Goal: Find specific page/section: Find specific page/section

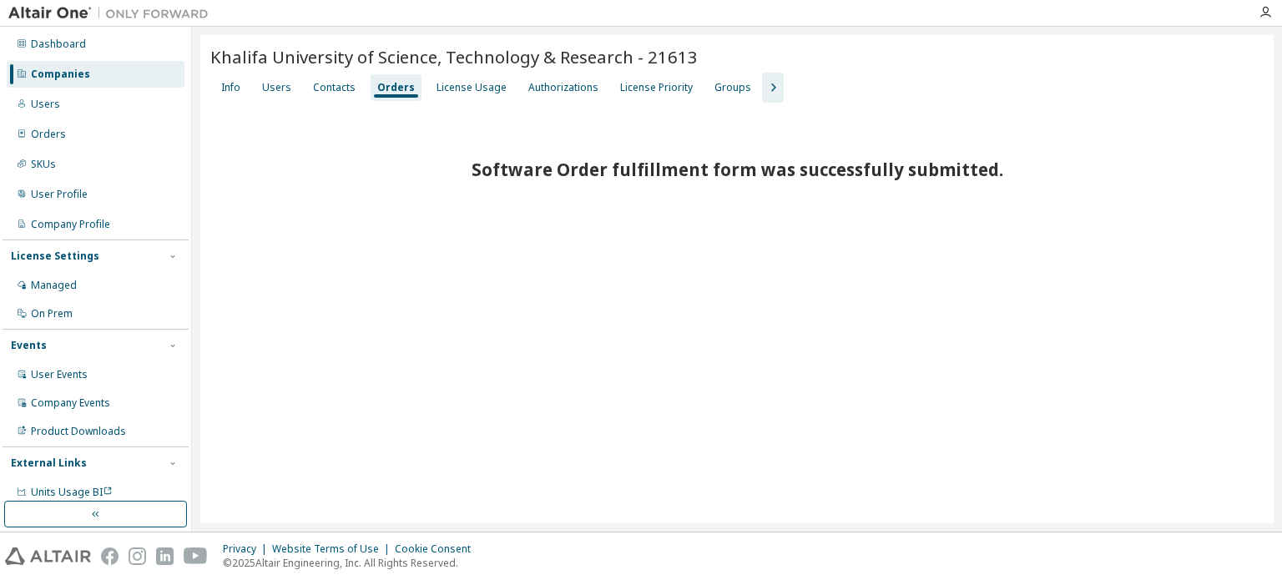
click at [85, 76] on div "Companies" at bounding box center [60, 74] width 59 height 13
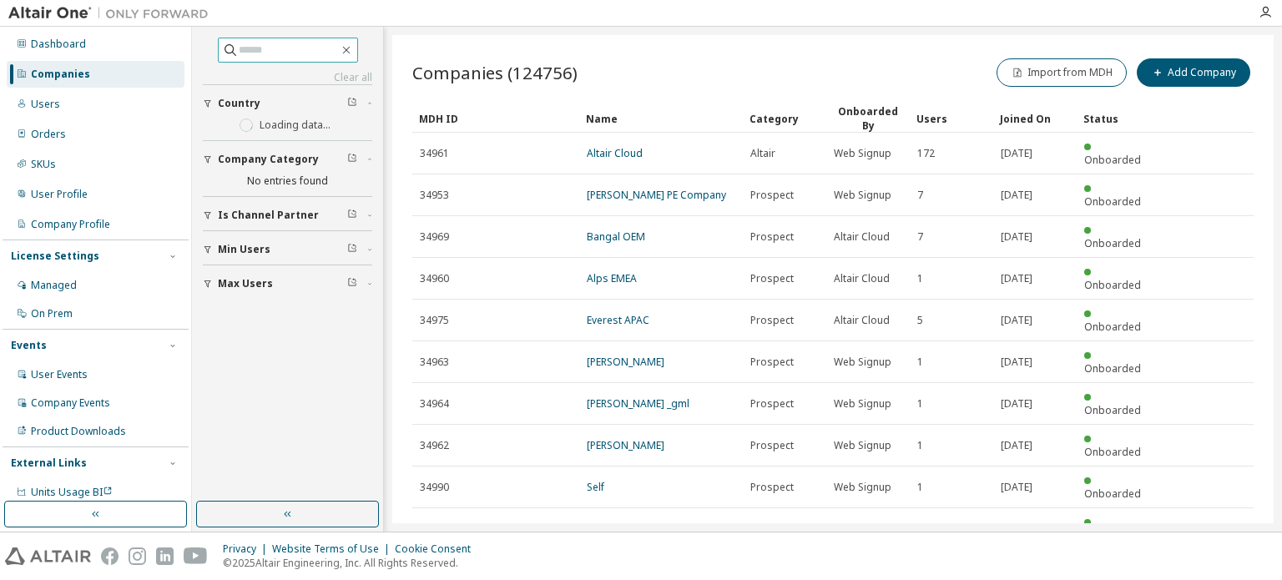
click at [250, 49] on input "text" at bounding box center [289, 50] width 100 height 17
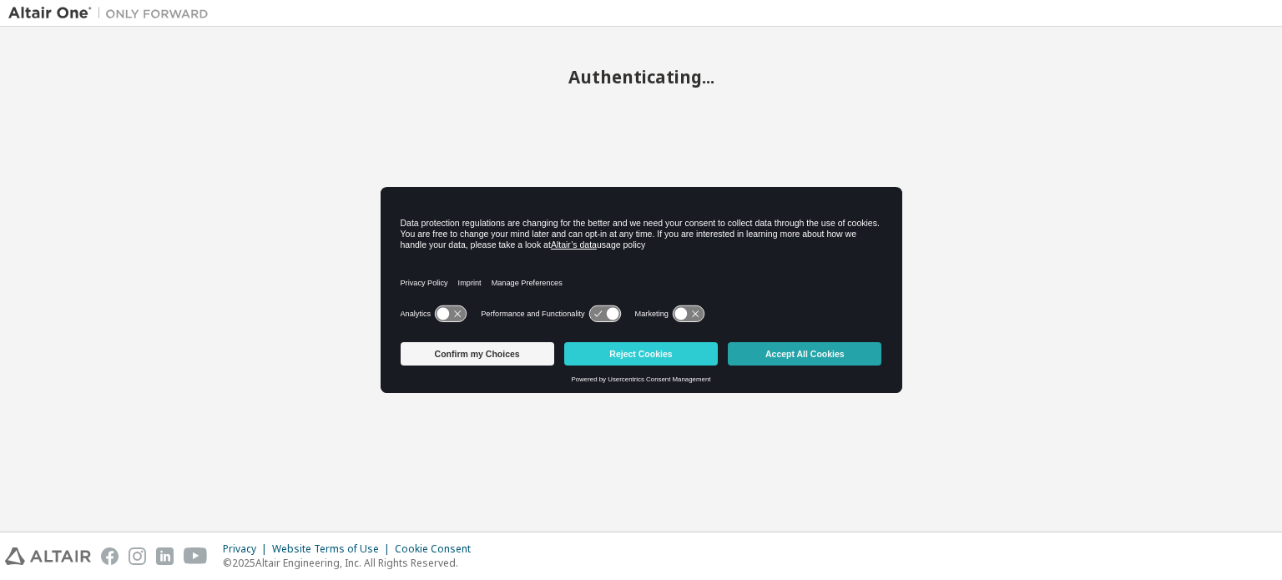
click at [808, 360] on button "Accept All Cookies" at bounding box center [805, 353] width 154 height 23
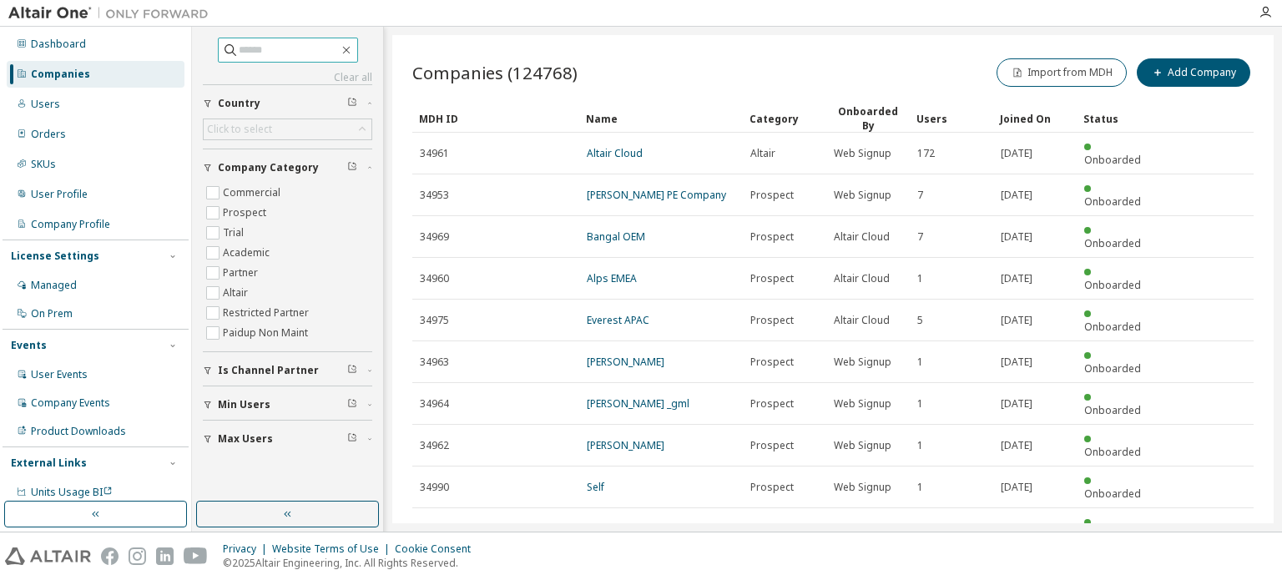
click at [263, 61] on span at bounding box center [288, 50] width 140 height 25
click at [265, 57] on input "text" at bounding box center [289, 50] width 100 height 17
type input "**********"
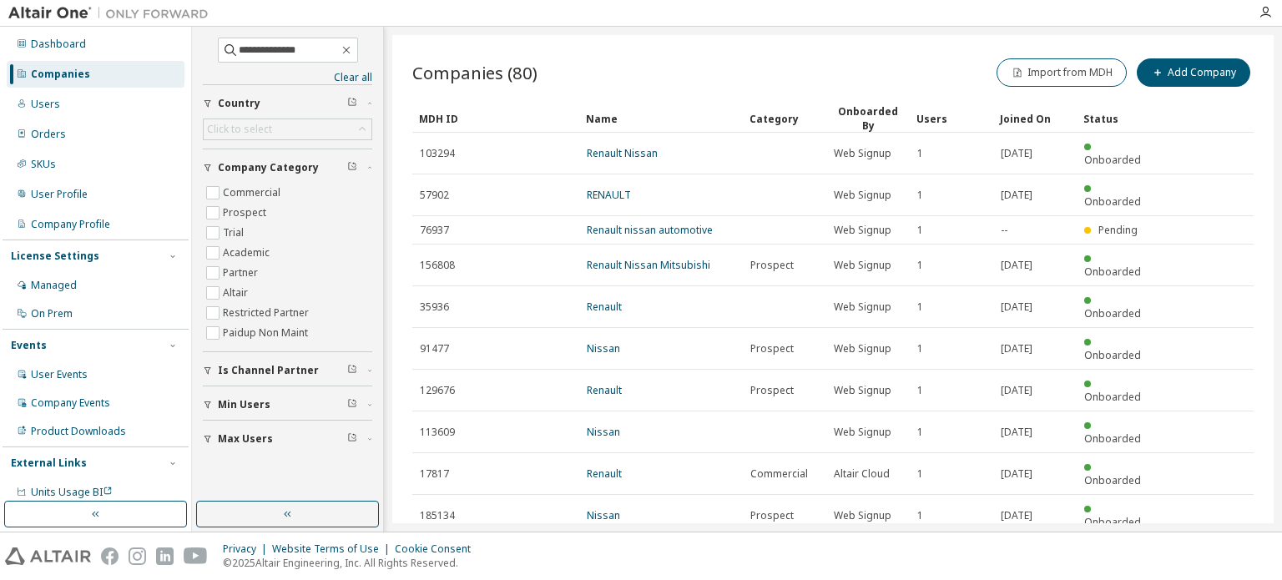
click at [1210, 547] on icon "button" at bounding box center [1211, 557] width 20 height 20
type input "*"
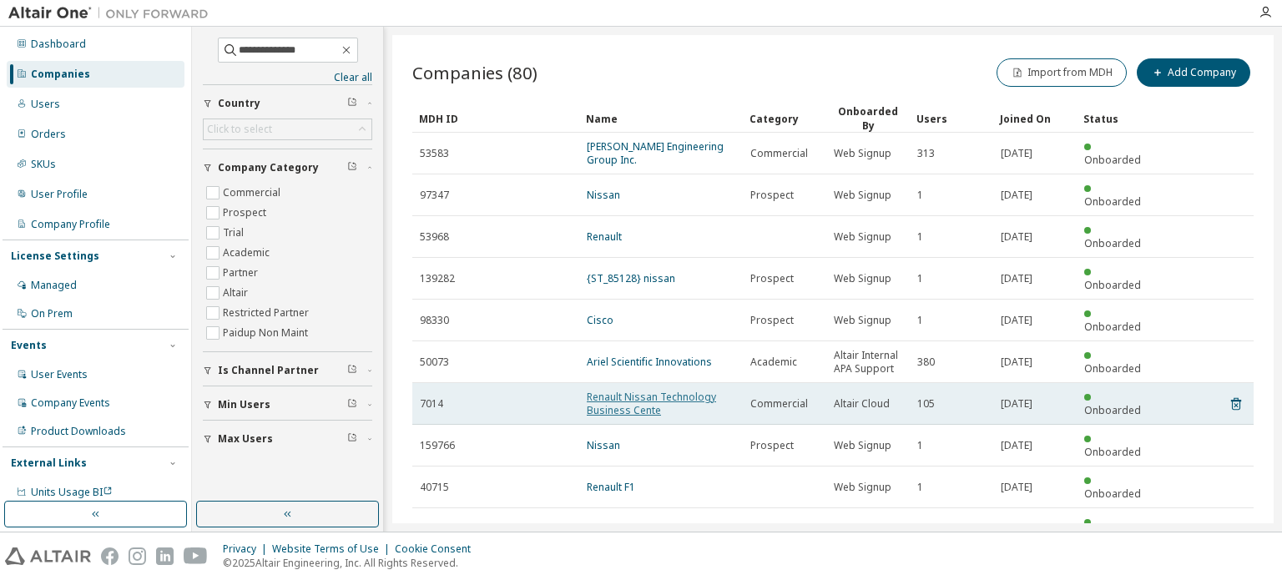
click at [624, 390] on link "Renault Nissan Technology Business Cente" at bounding box center [651, 404] width 129 height 28
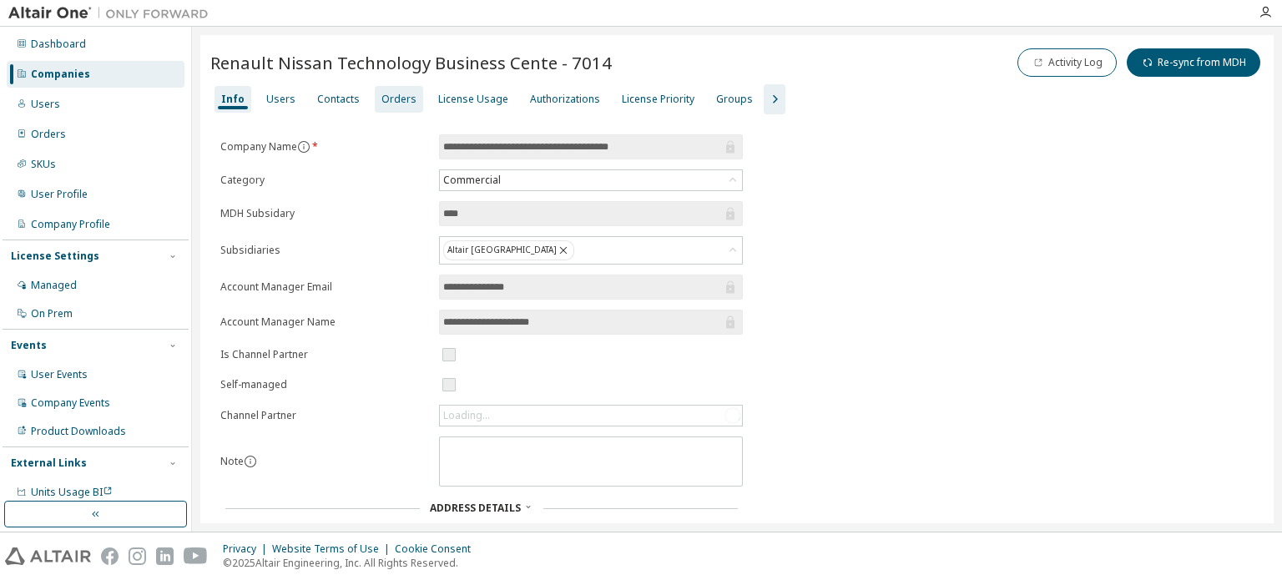
click at [391, 102] on div "Orders" at bounding box center [399, 99] width 35 height 13
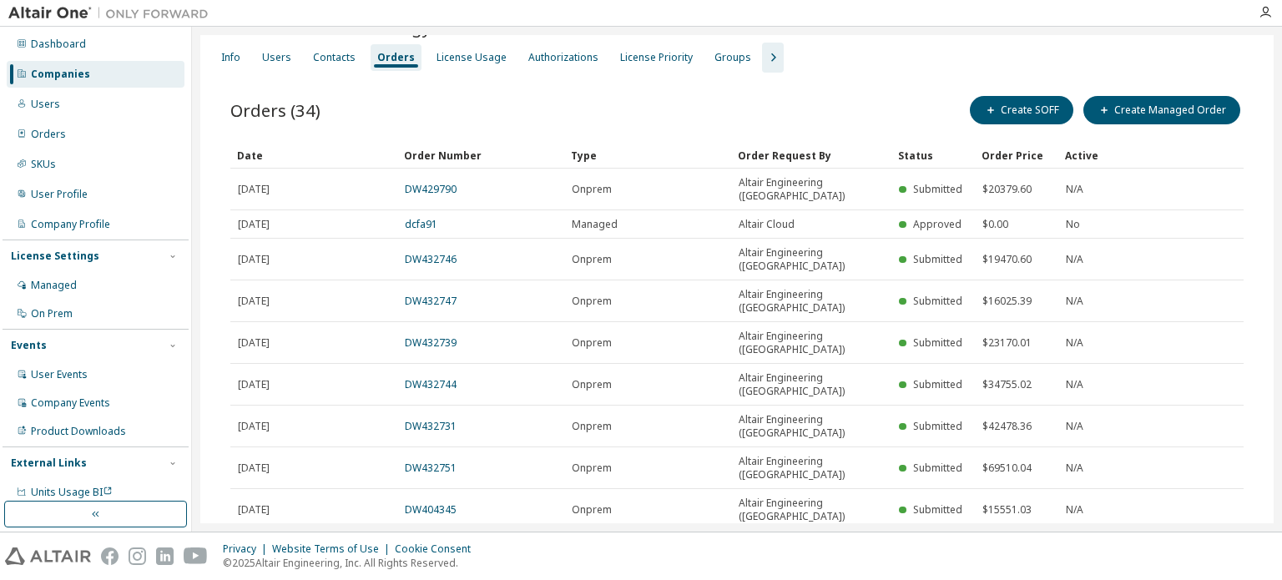
scroll to position [44, 0]
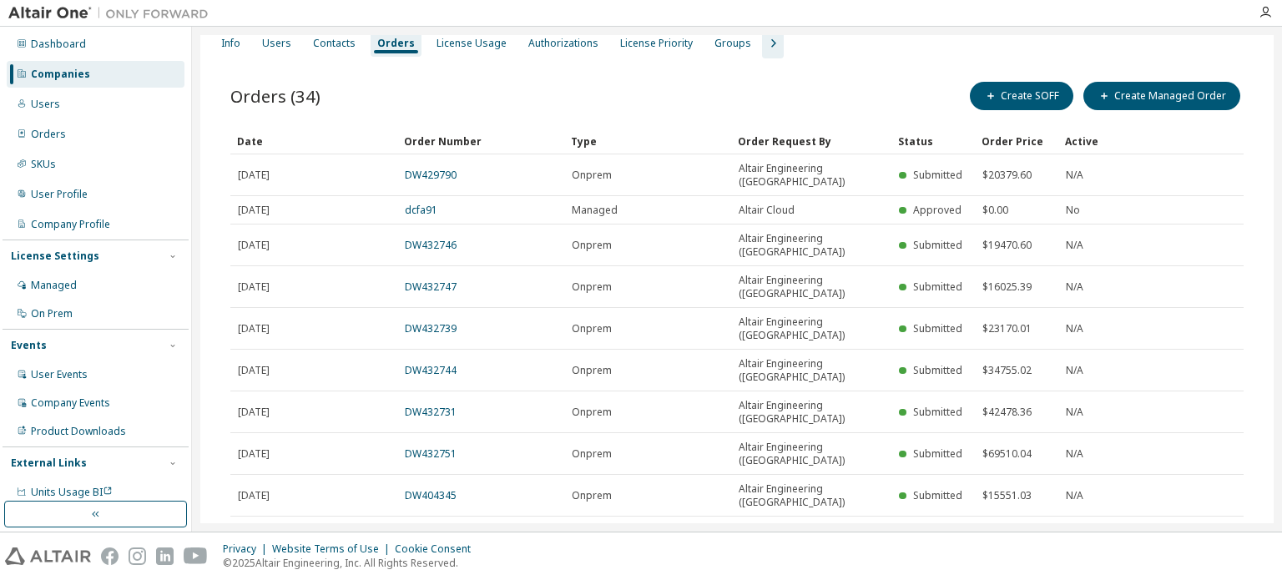
click at [1017, 576] on icon "button" at bounding box center [1022, 581] width 10 height 10
click at [1024, 520] on div "30" at bounding box center [1060, 521] width 134 height 20
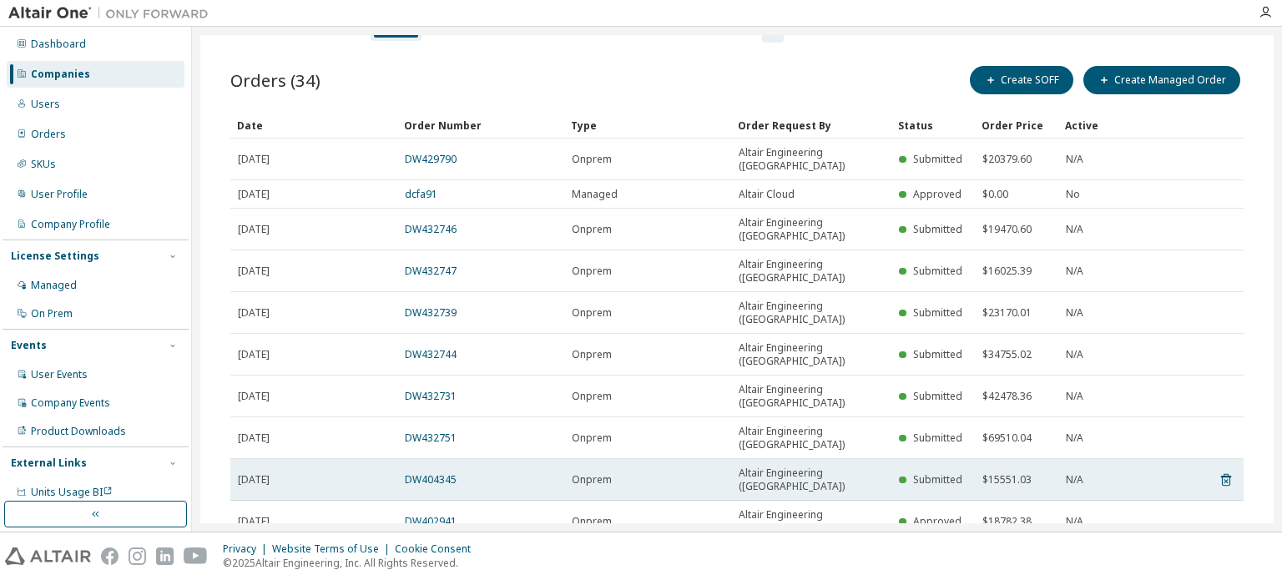
scroll to position [0, 0]
